Goal: Transaction & Acquisition: Purchase product/service

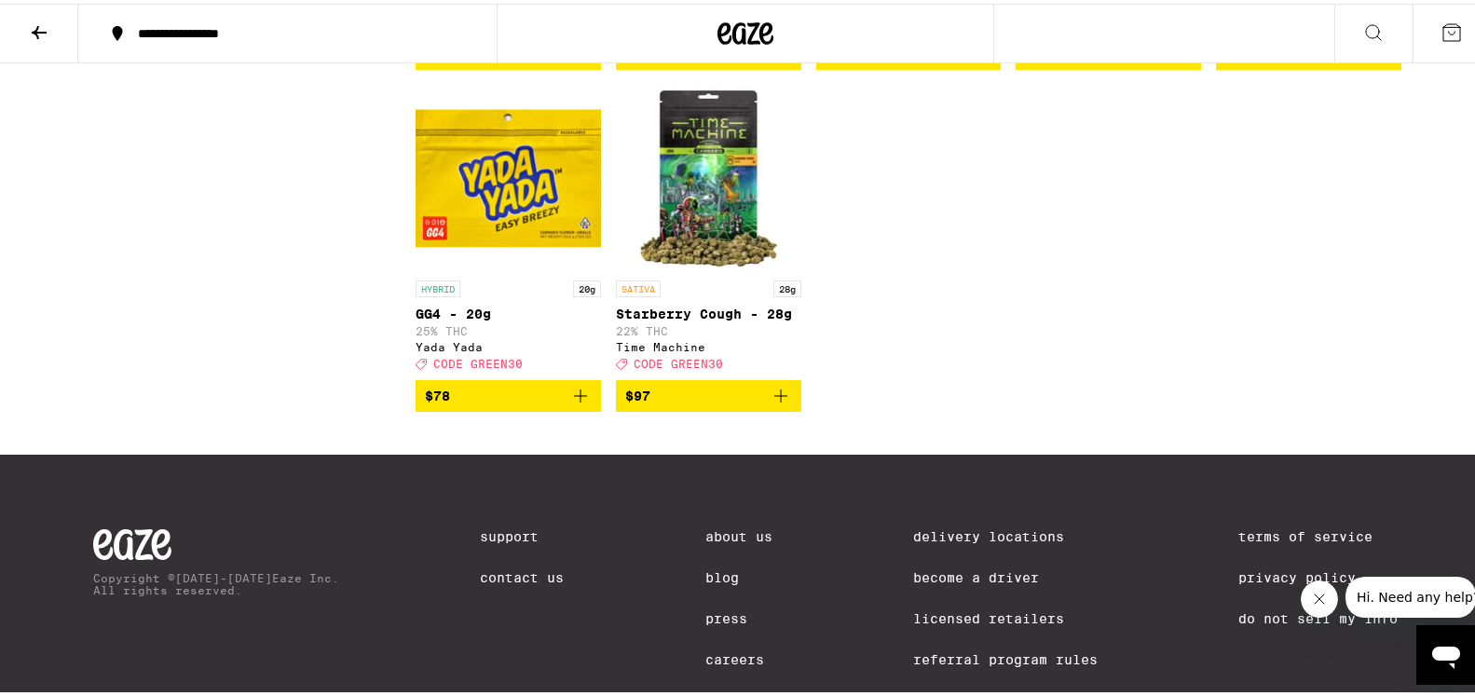
scroll to position [11497, 0]
